Goal: Navigation & Orientation: Find specific page/section

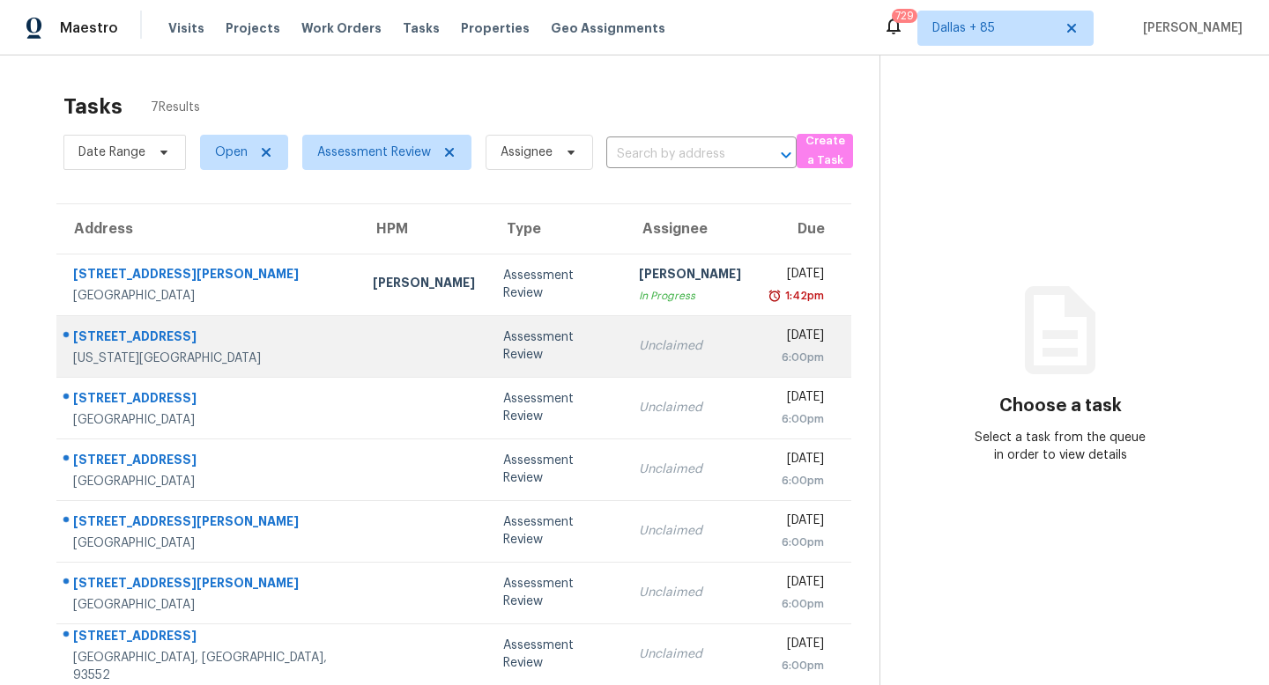
scroll to position [56, 0]
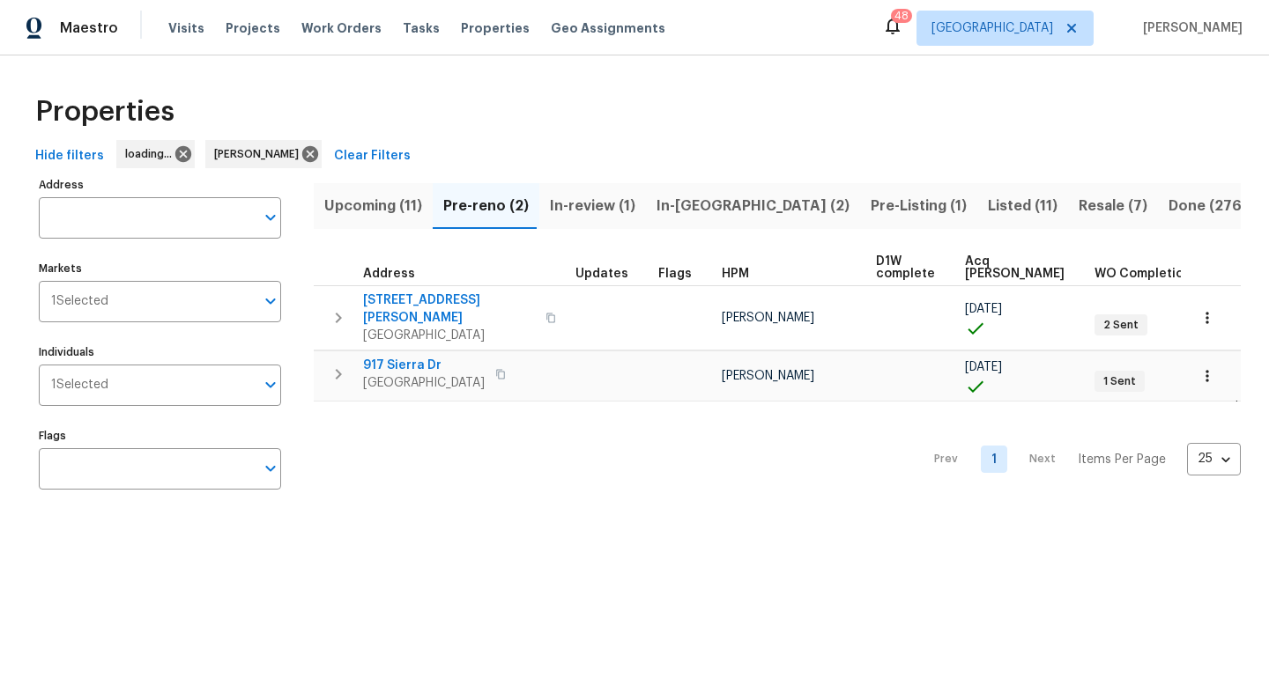
click at [684, 213] on span "In-reno (2)" at bounding box center [752, 206] width 193 height 25
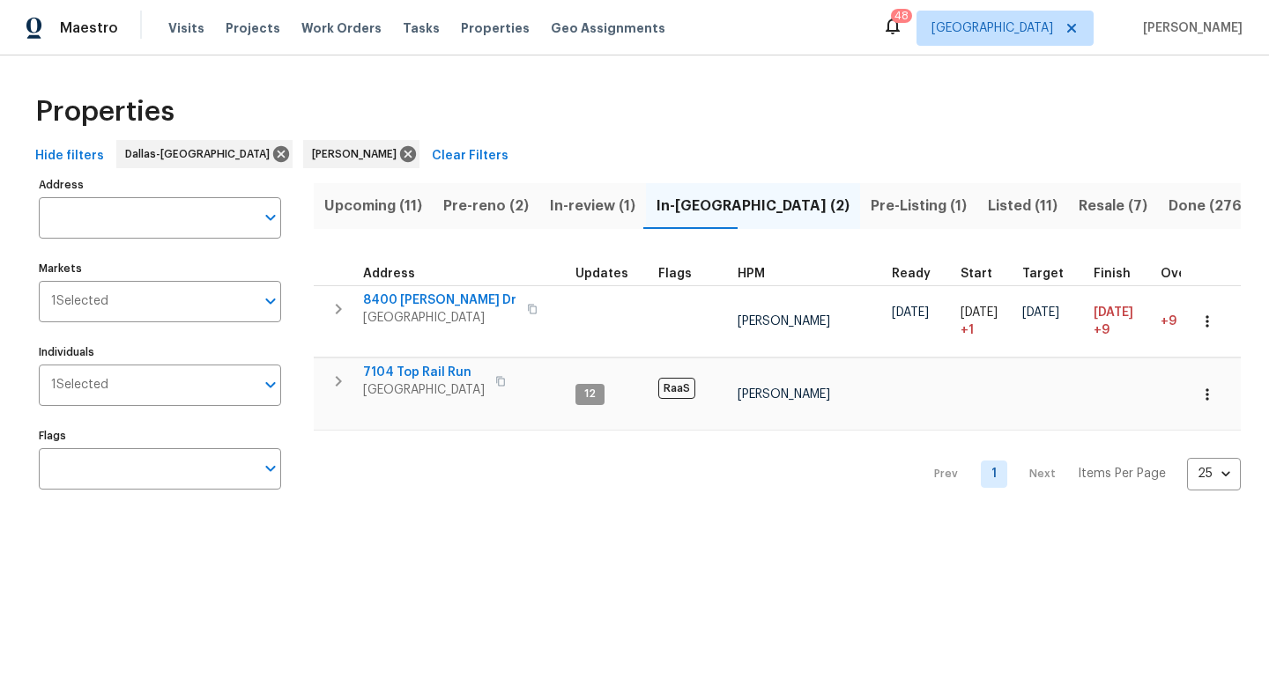
click at [870, 194] on span "Pre-Listing (1)" at bounding box center [918, 206] width 96 height 25
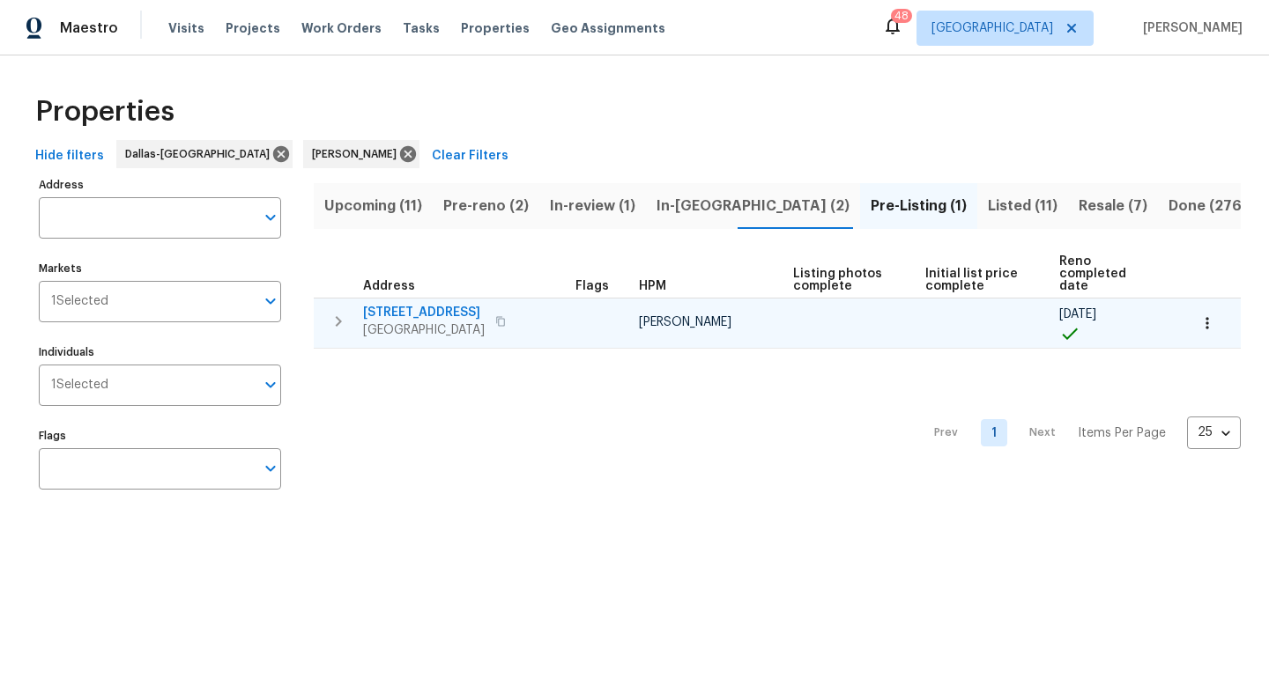
click at [443, 304] on span "7108 Brekenridge Dr" at bounding box center [424, 313] width 122 height 18
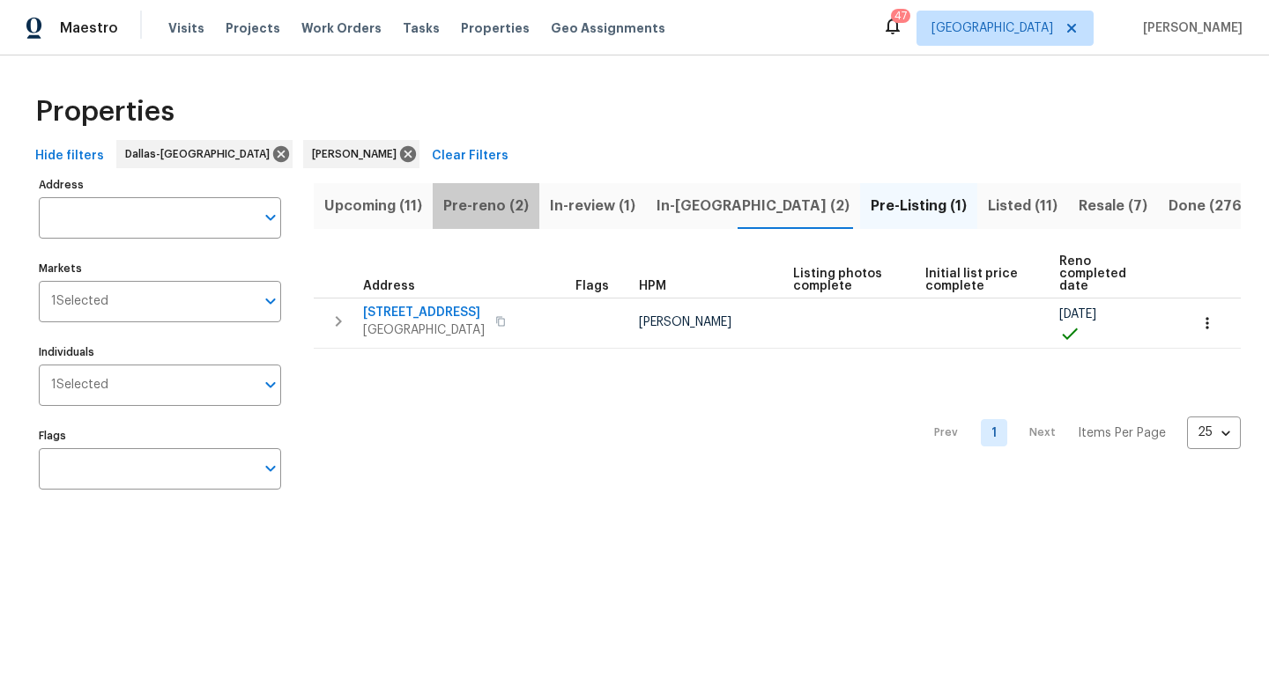
click at [495, 200] on span "Pre-reno (2)" at bounding box center [485, 206] width 85 height 25
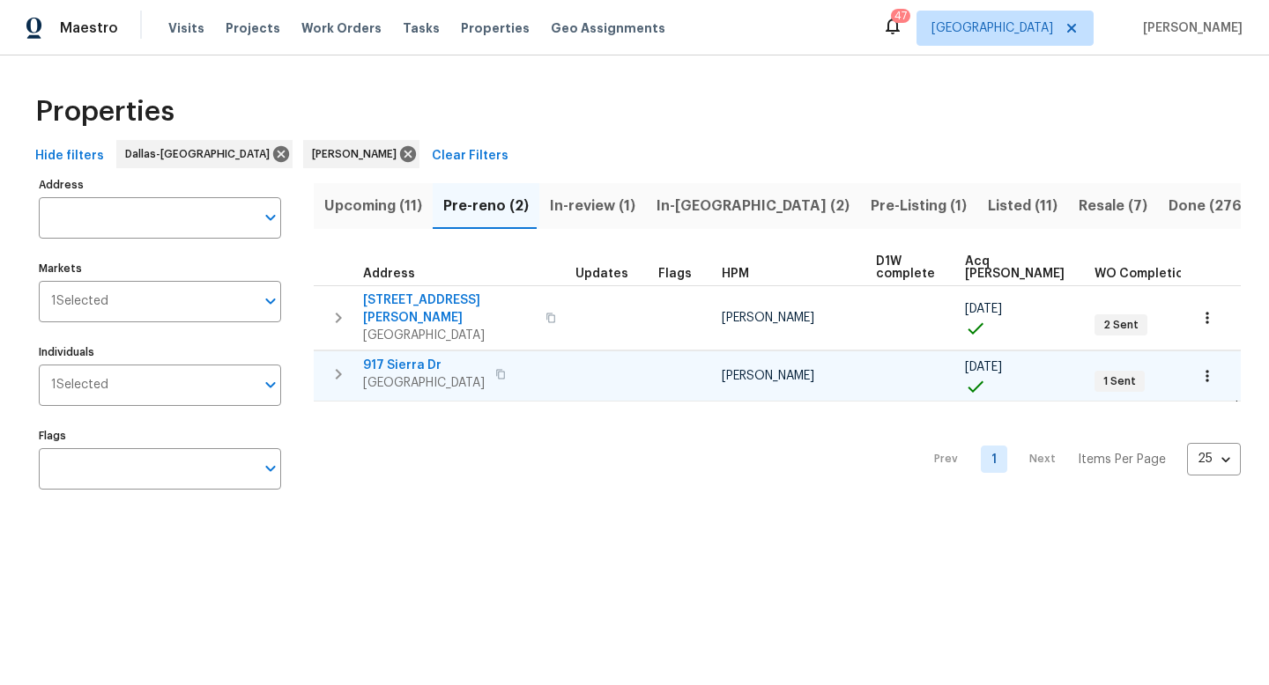
click at [395, 357] on span "917 Sierra Dr" at bounding box center [424, 366] width 122 height 18
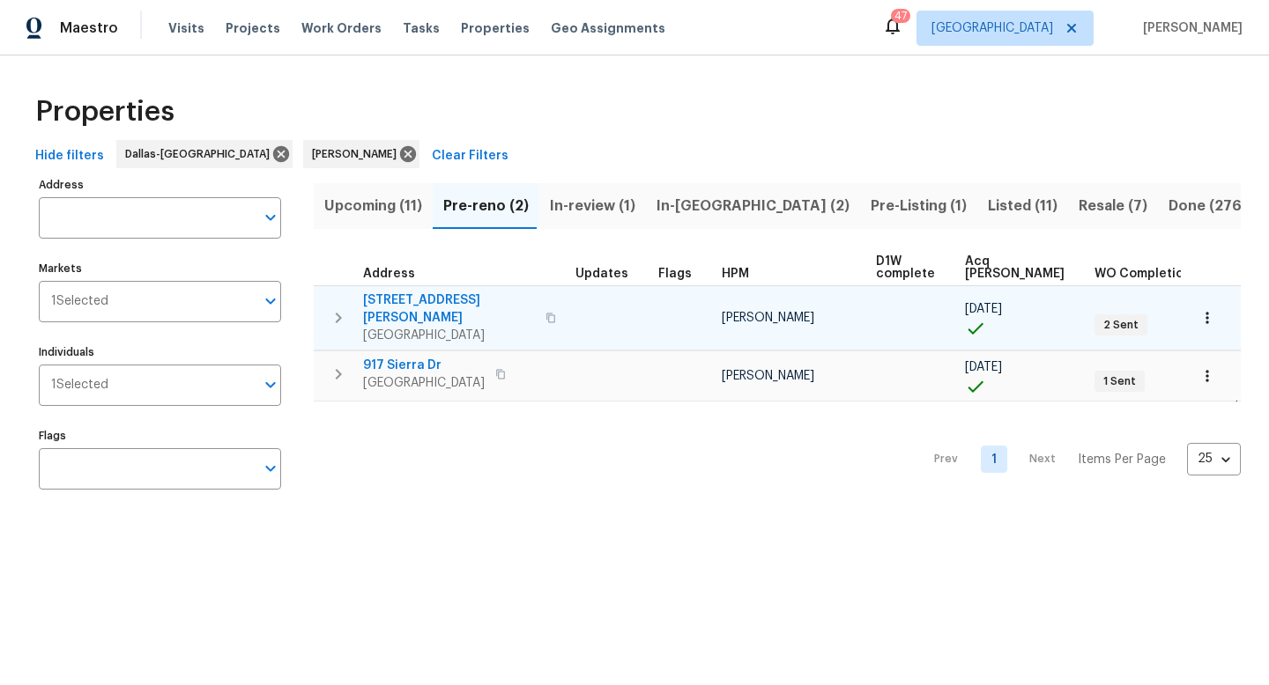
click at [395, 296] on span "[STREET_ADDRESS][PERSON_NAME]" at bounding box center [449, 309] width 172 height 35
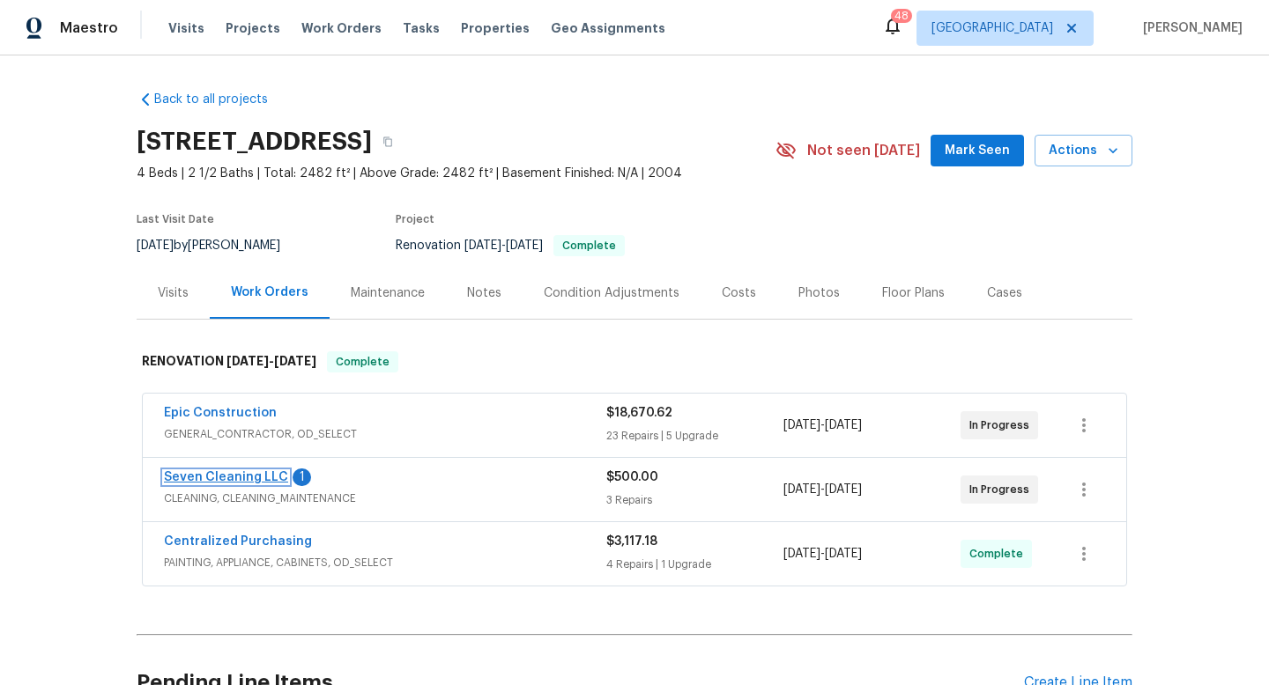
click at [233, 478] on link "Seven Cleaning LLC" at bounding box center [226, 477] width 124 height 12
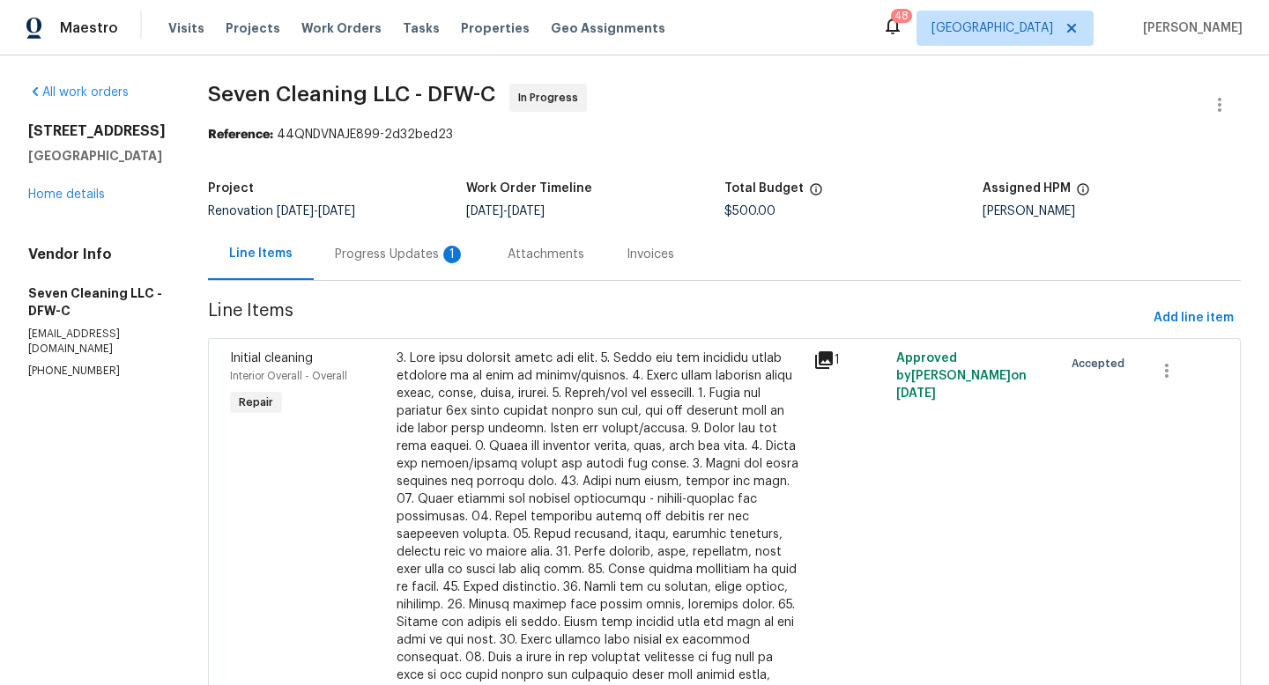
click at [525, 246] on div "Attachments" at bounding box center [545, 255] width 77 height 18
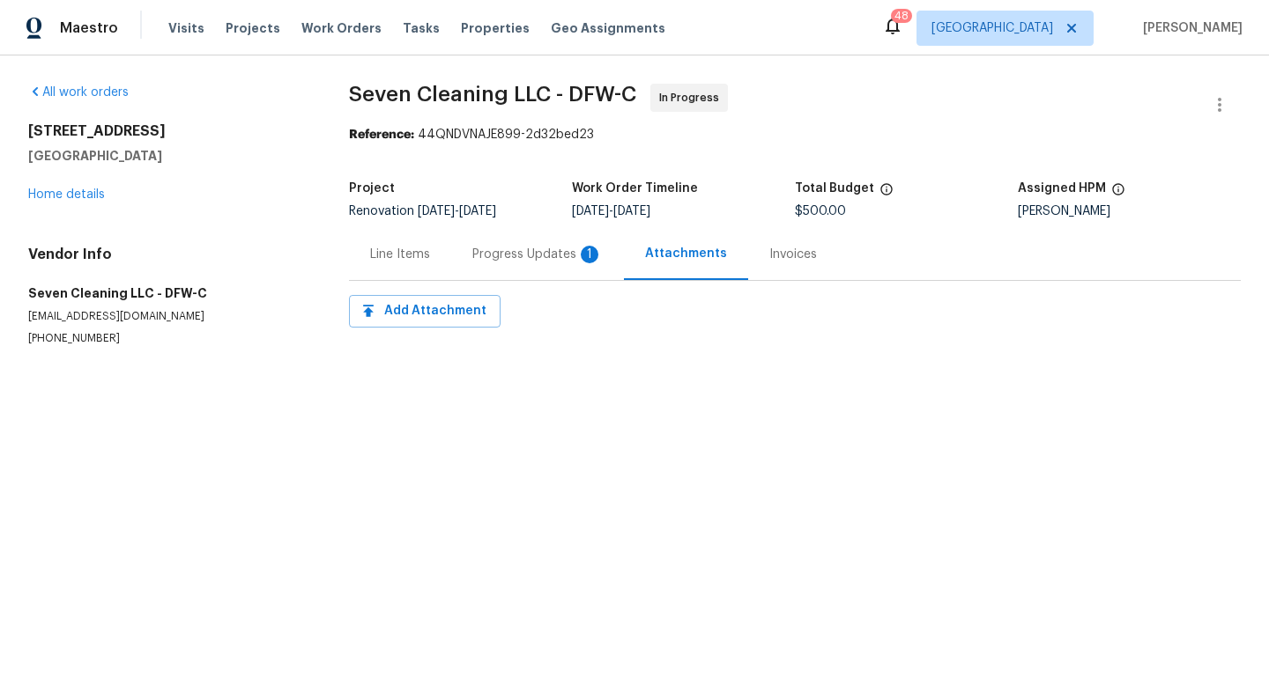
click at [466, 249] on div "Progress Updates 1" at bounding box center [537, 254] width 173 height 52
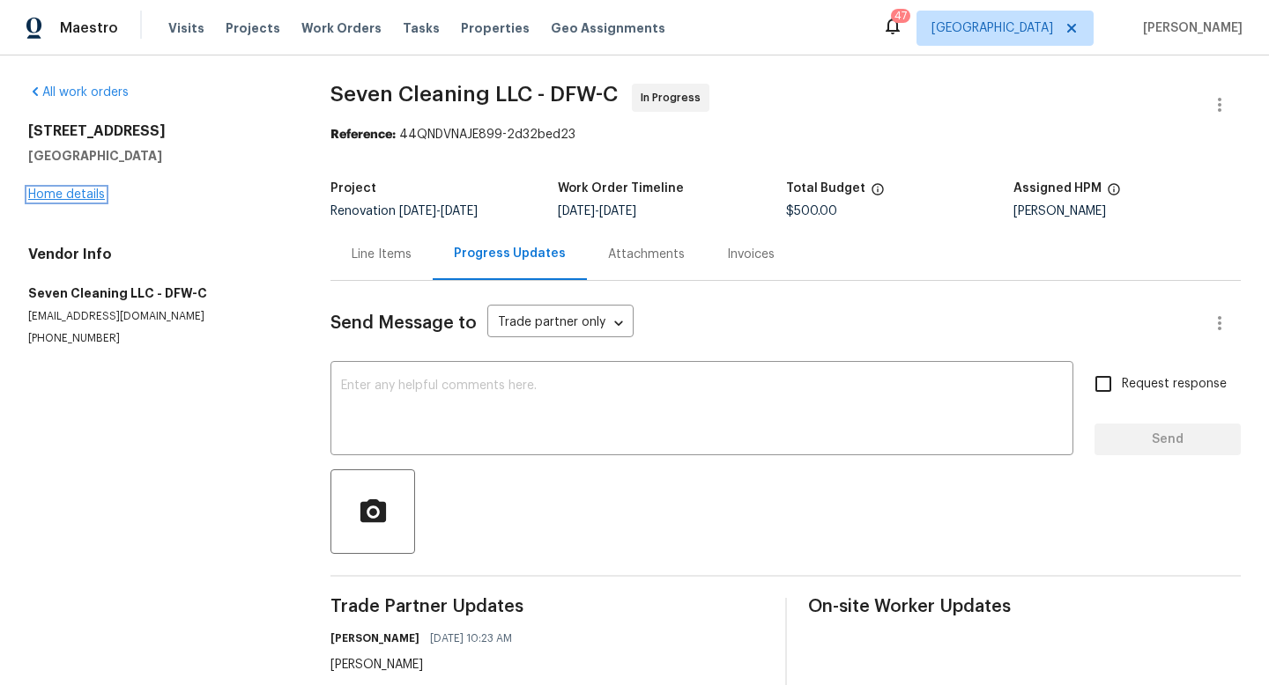
click at [73, 192] on link "Home details" at bounding box center [66, 195] width 77 height 12
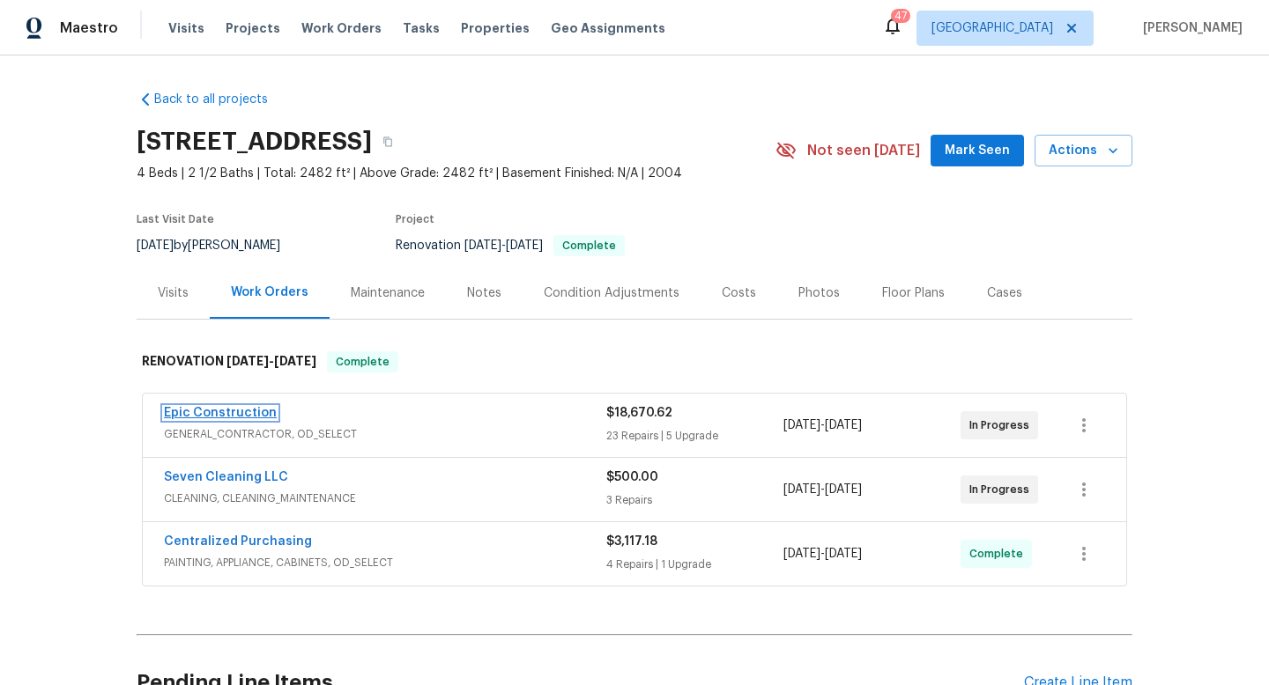
click at [261, 412] on link "Epic Construction" at bounding box center [220, 413] width 113 height 12
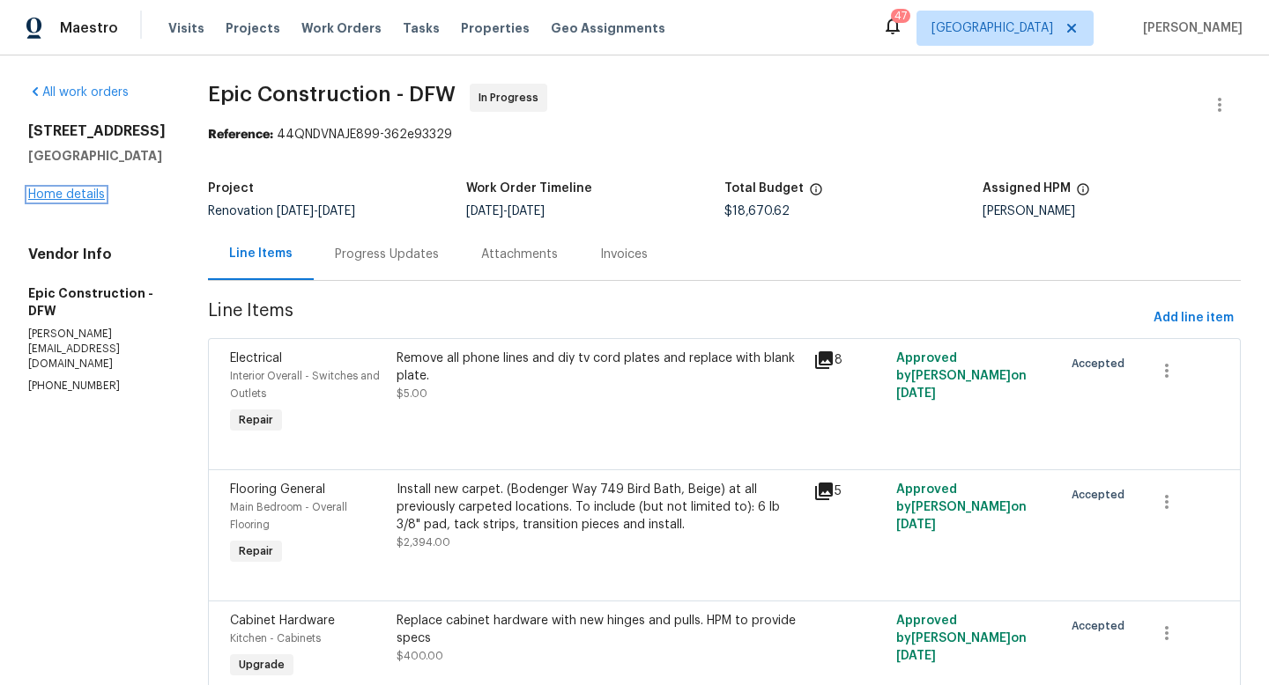
click at [40, 201] on link "Home details" at bounding box center [66, 195] width 77 height 12
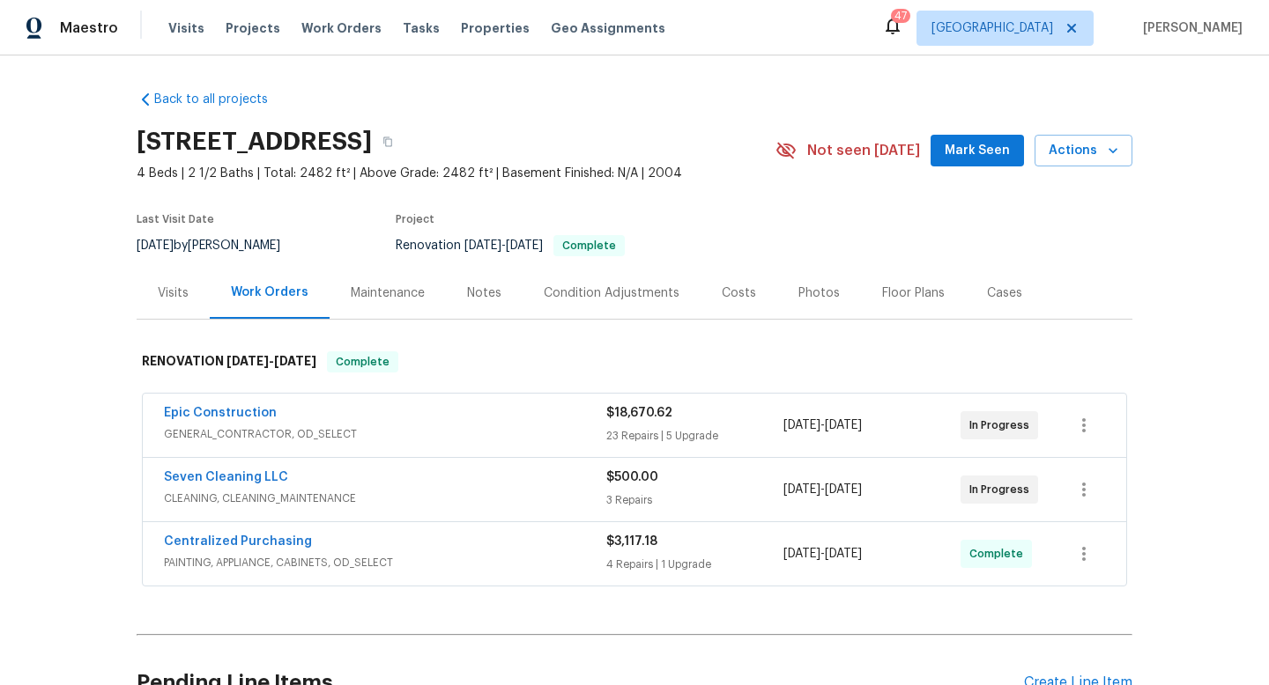
click at [989, 157] on span "Mark Seen" at bounding box center [976, 151] width 65 height 22
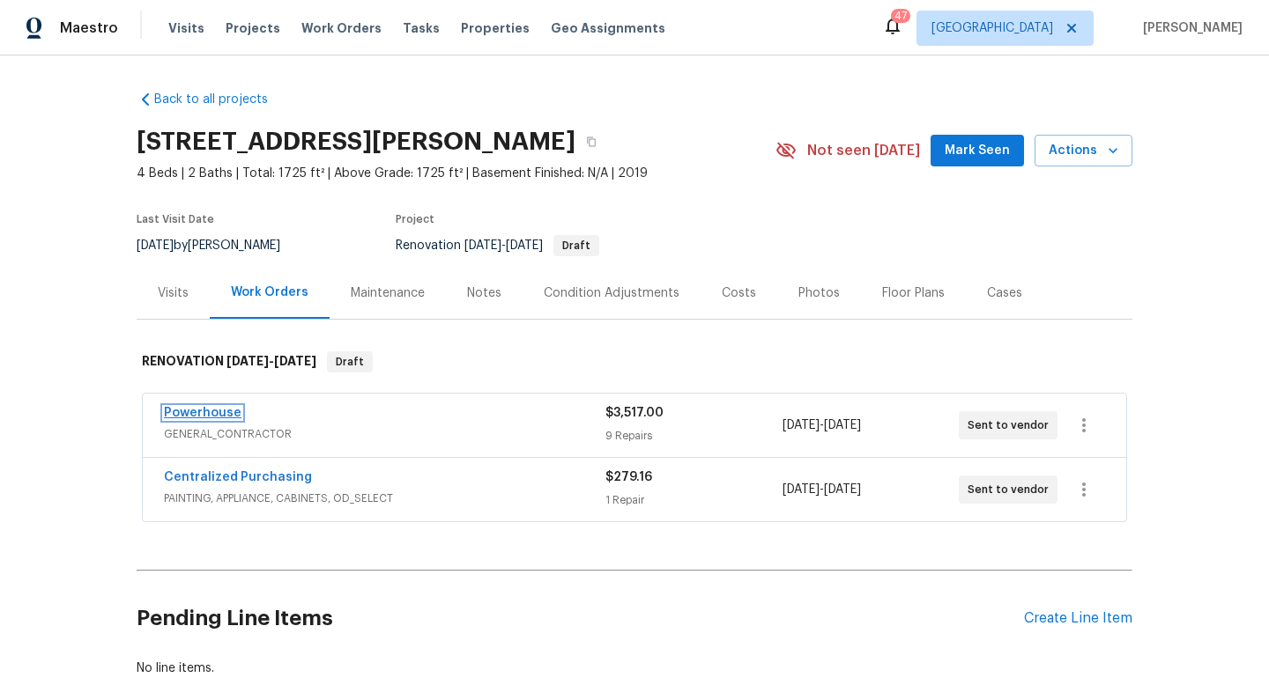
click at [211, 414] on link "Powerhouse" at bounding box center [203, 413] width 78 height 12
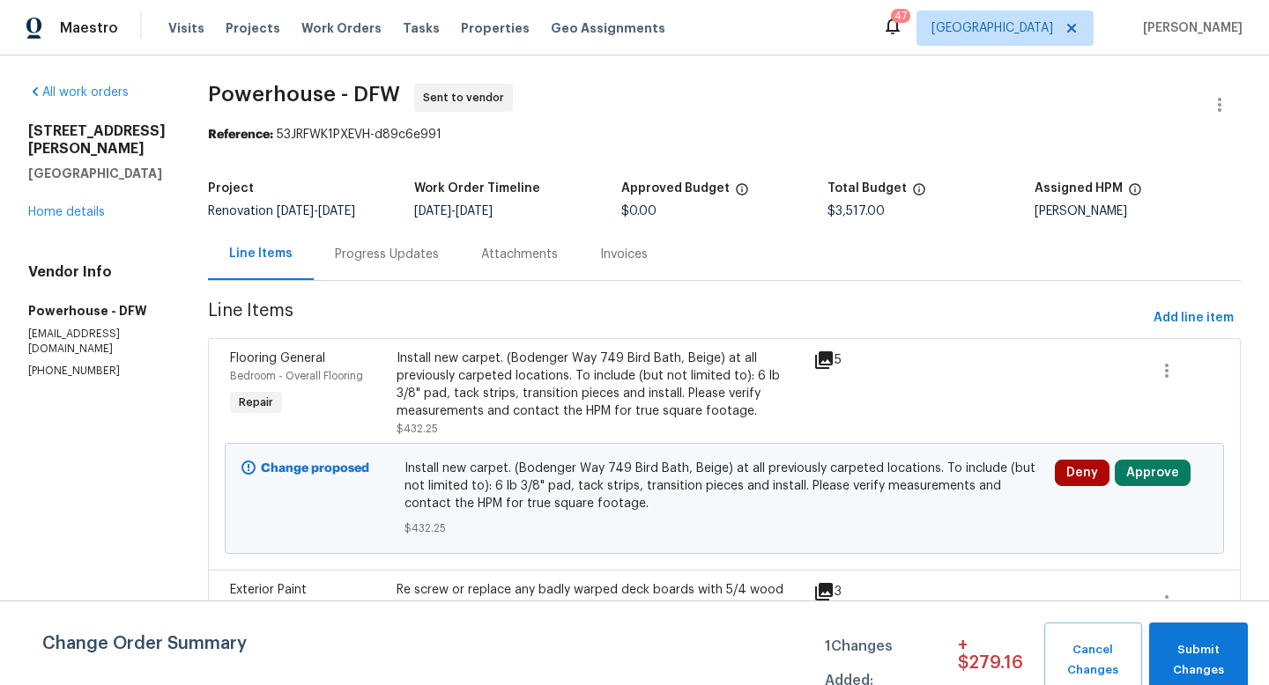
click at [834, 371] on icon at bounding box center [823, 360] width 21 height 21
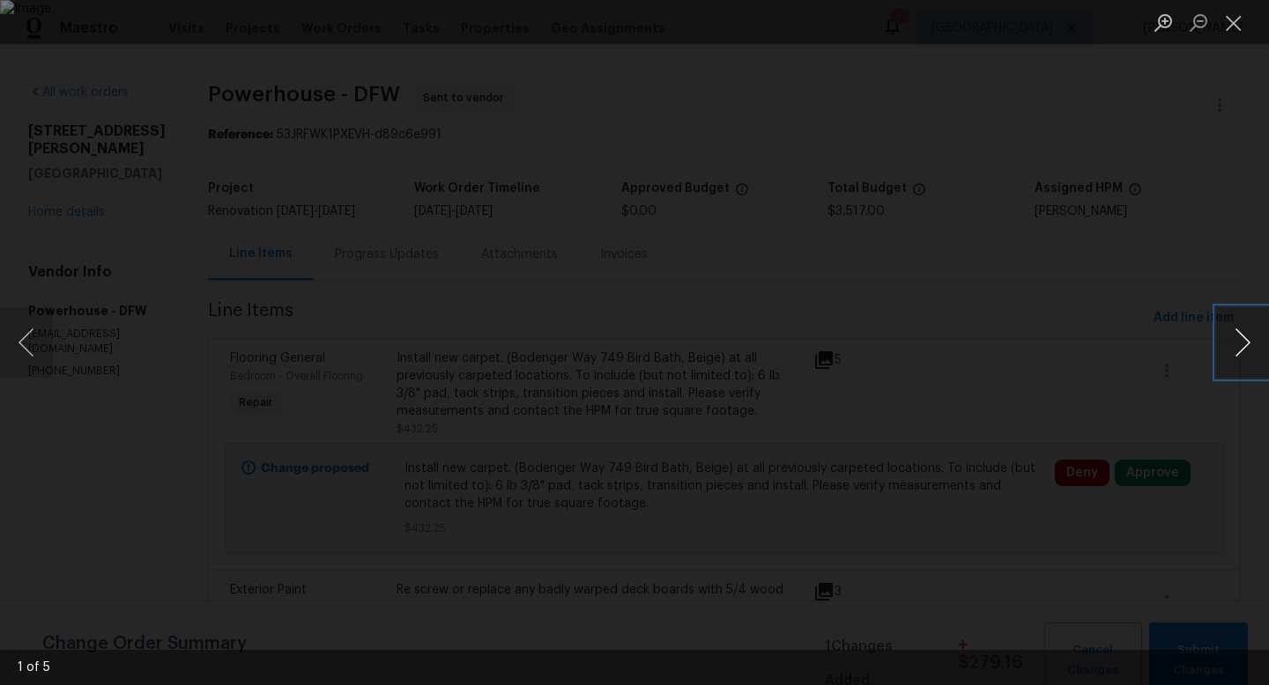
click at [1234, 343] on button "Next image" at bounding box center [1242, 342] width 53 height 70
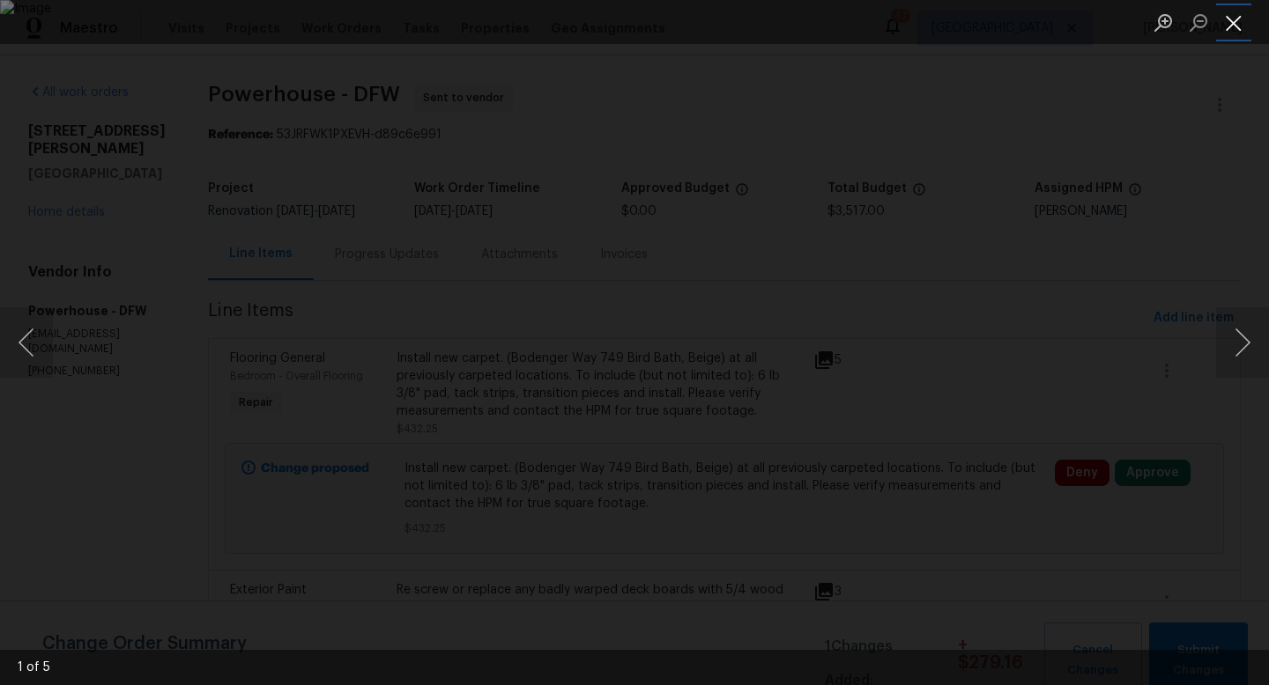
click at [1228, 19] on button "Close lightbox" at bounding box center [1233, 22] width 35 height 31
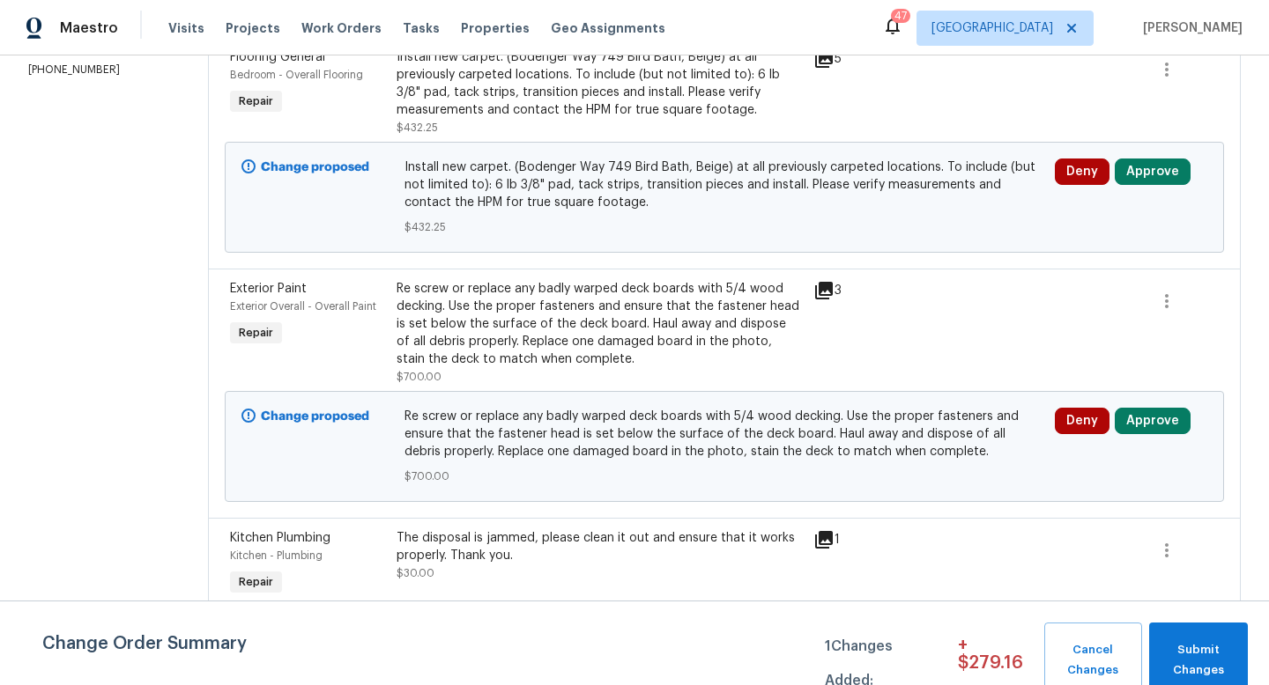
scroll to position [313, 0]
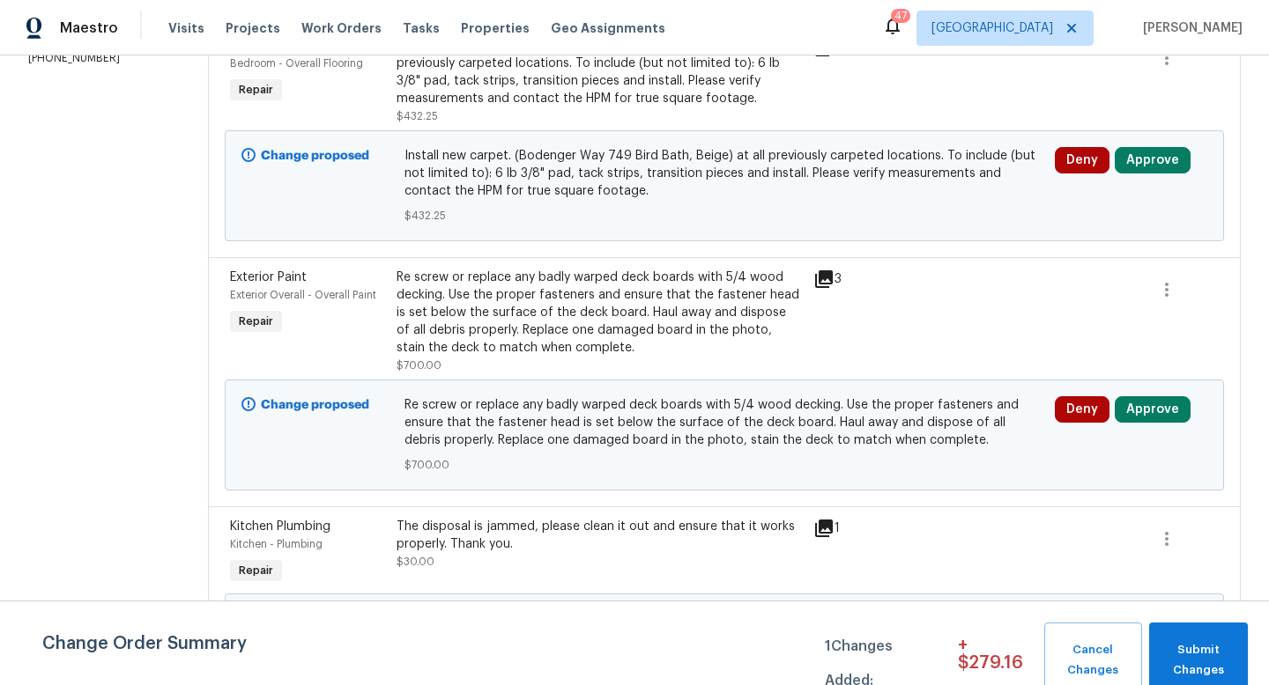
click at [833, 288] on icon at bounding box center [824, 279] width 18 height 18
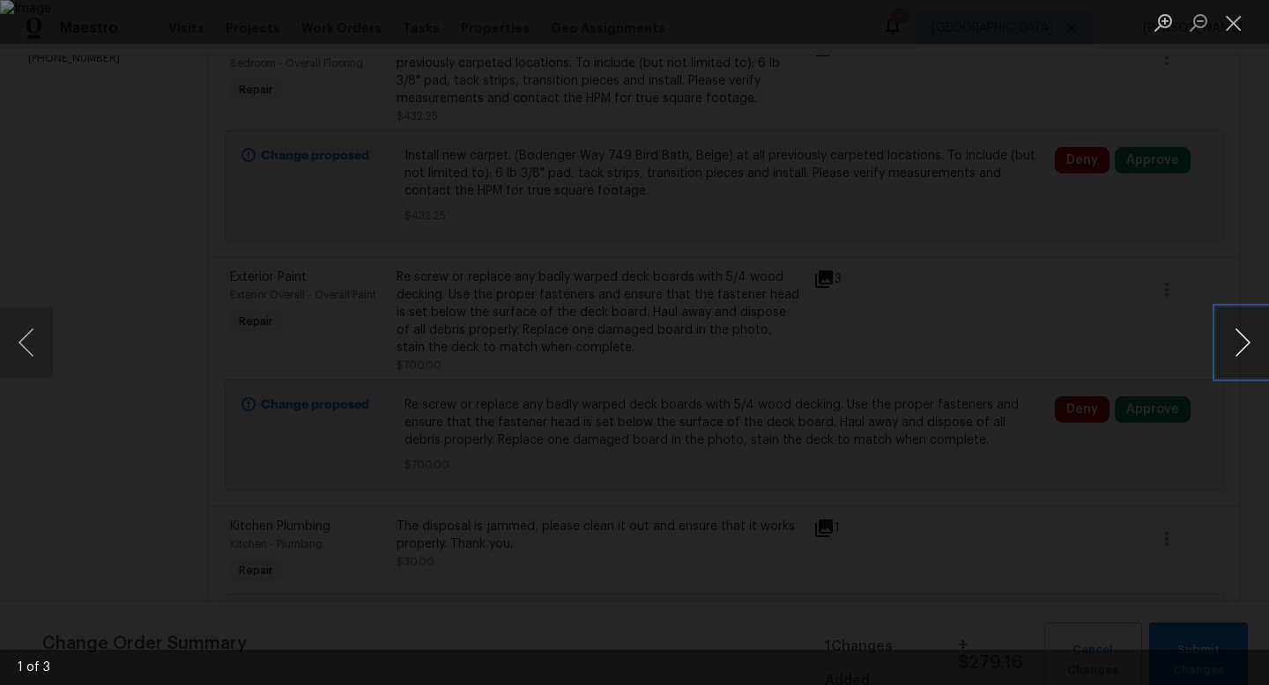
click at [1230, 326] on button "Next image" at bounding box center [1242, 342] width 53 height 70
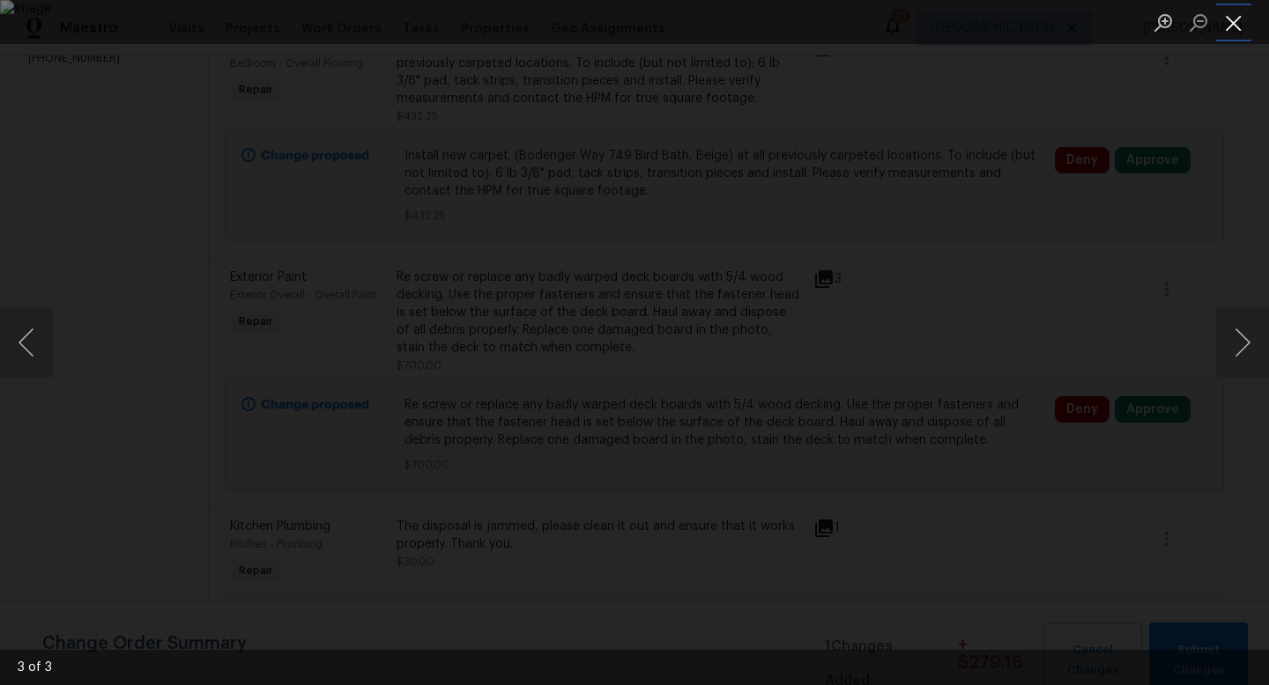
click at [1229, 22] on button "Close lightbox" at bounding box center [1233, 22] width 35 height 31
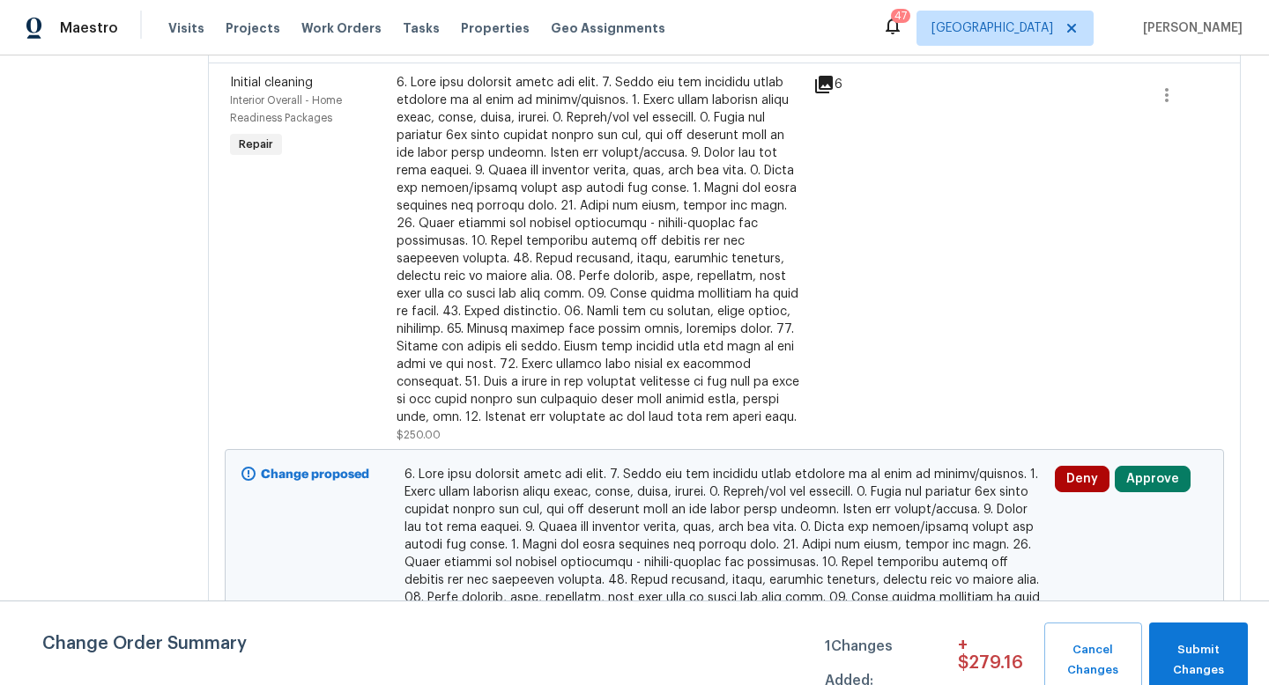
scroll to position [0, 0]
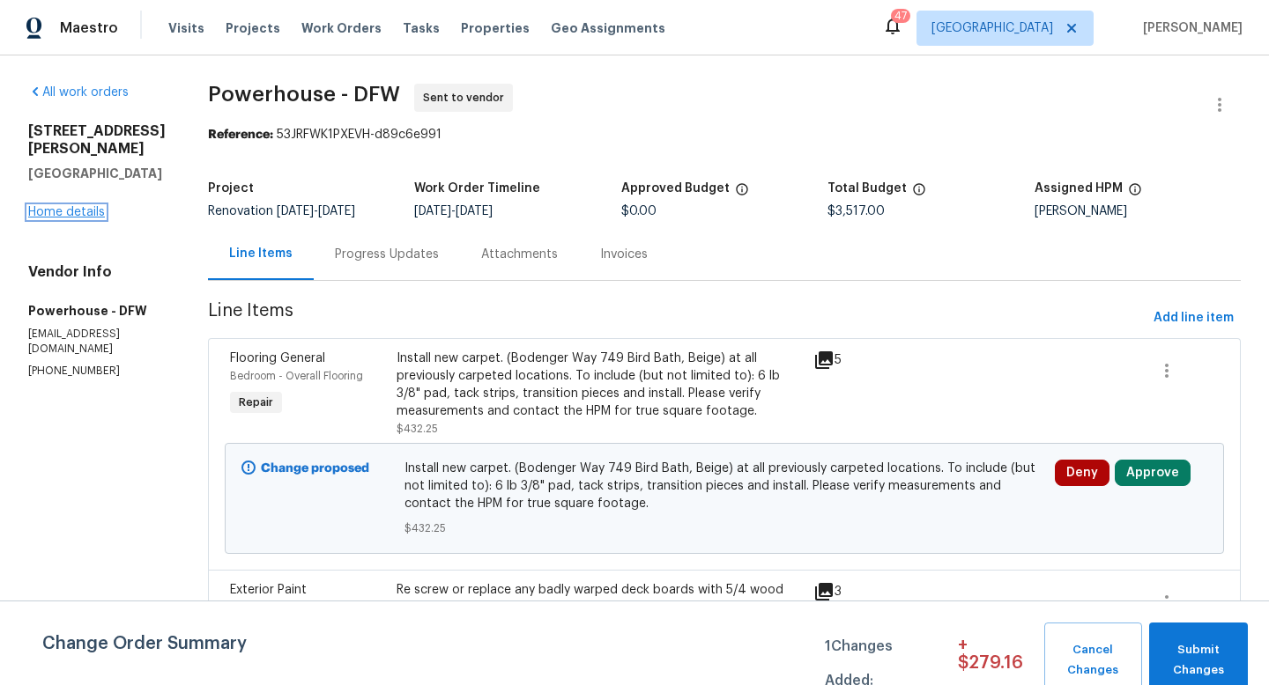
click at [70, 206] on link "Home details" at bounding box center [66, 212] width 77 height 12
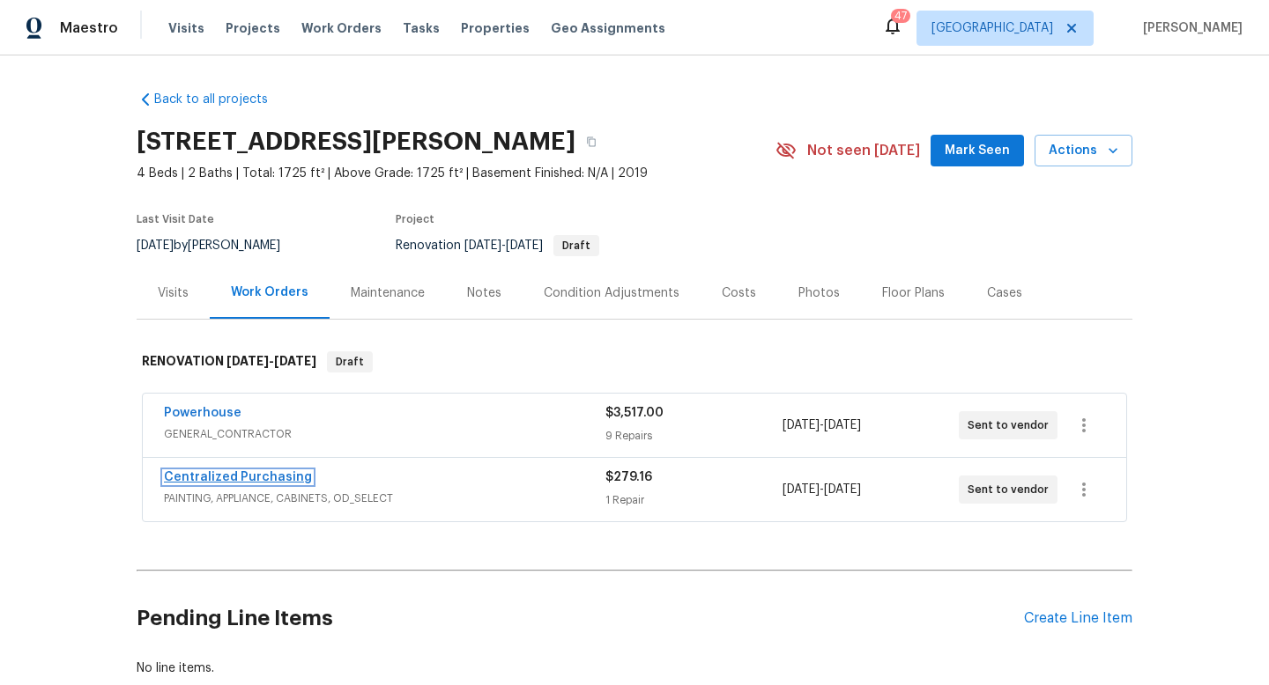
click at [220, 479] on link "Centralized Purchasing" at bounding box center [238, 477] width 148 height 12
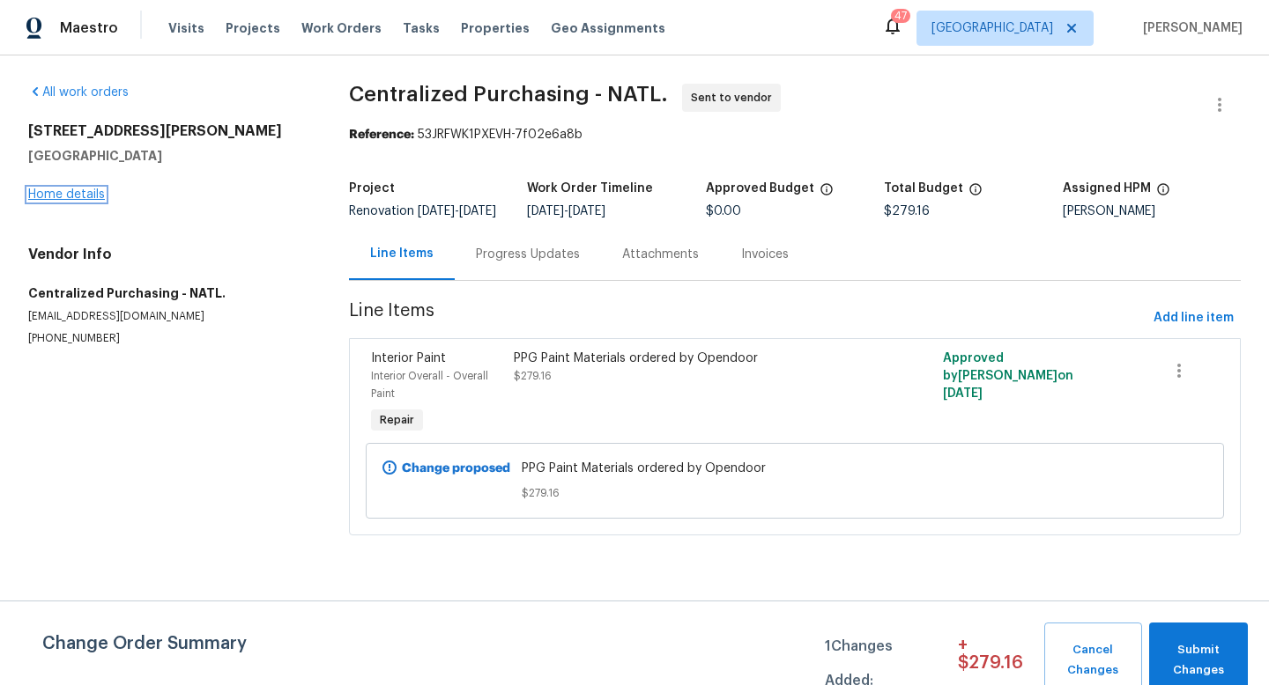
click at [64, 196] on link "Home details" at bounding box center [66, 195] width 77 height 12
